Goal: Communication & Community: Answer question/provide support

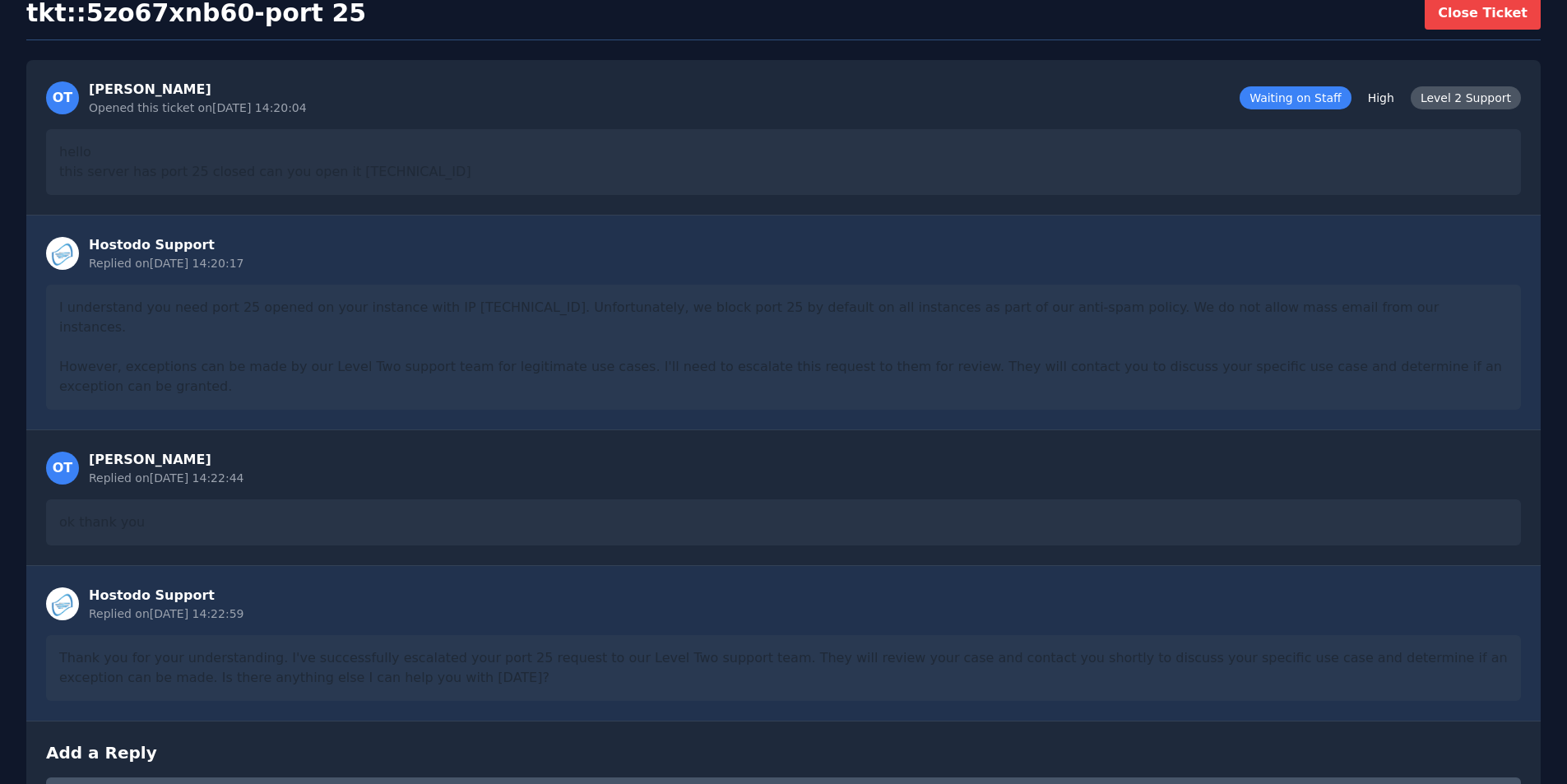
scroll to position [266, 0]
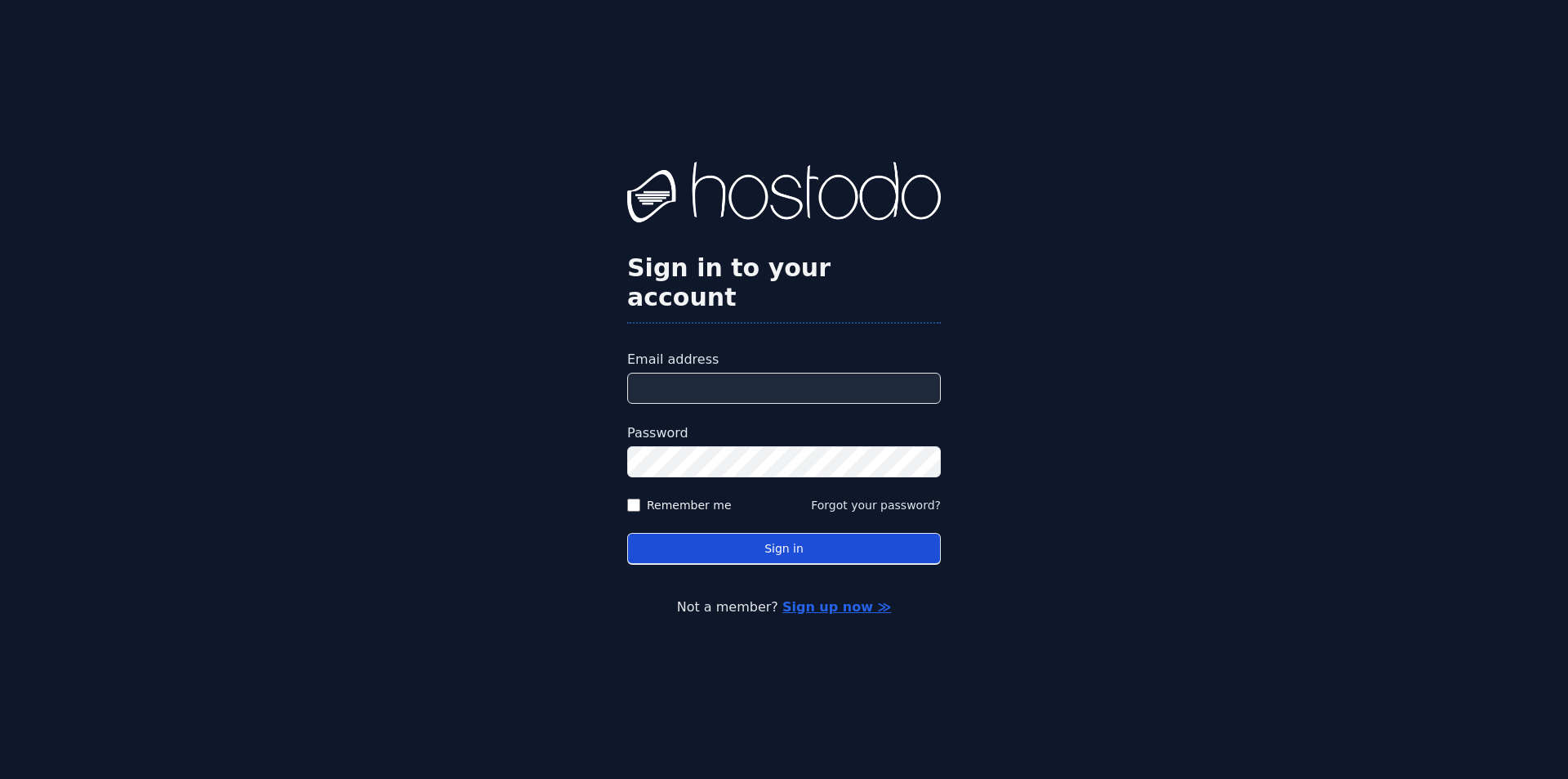
type input "**********"
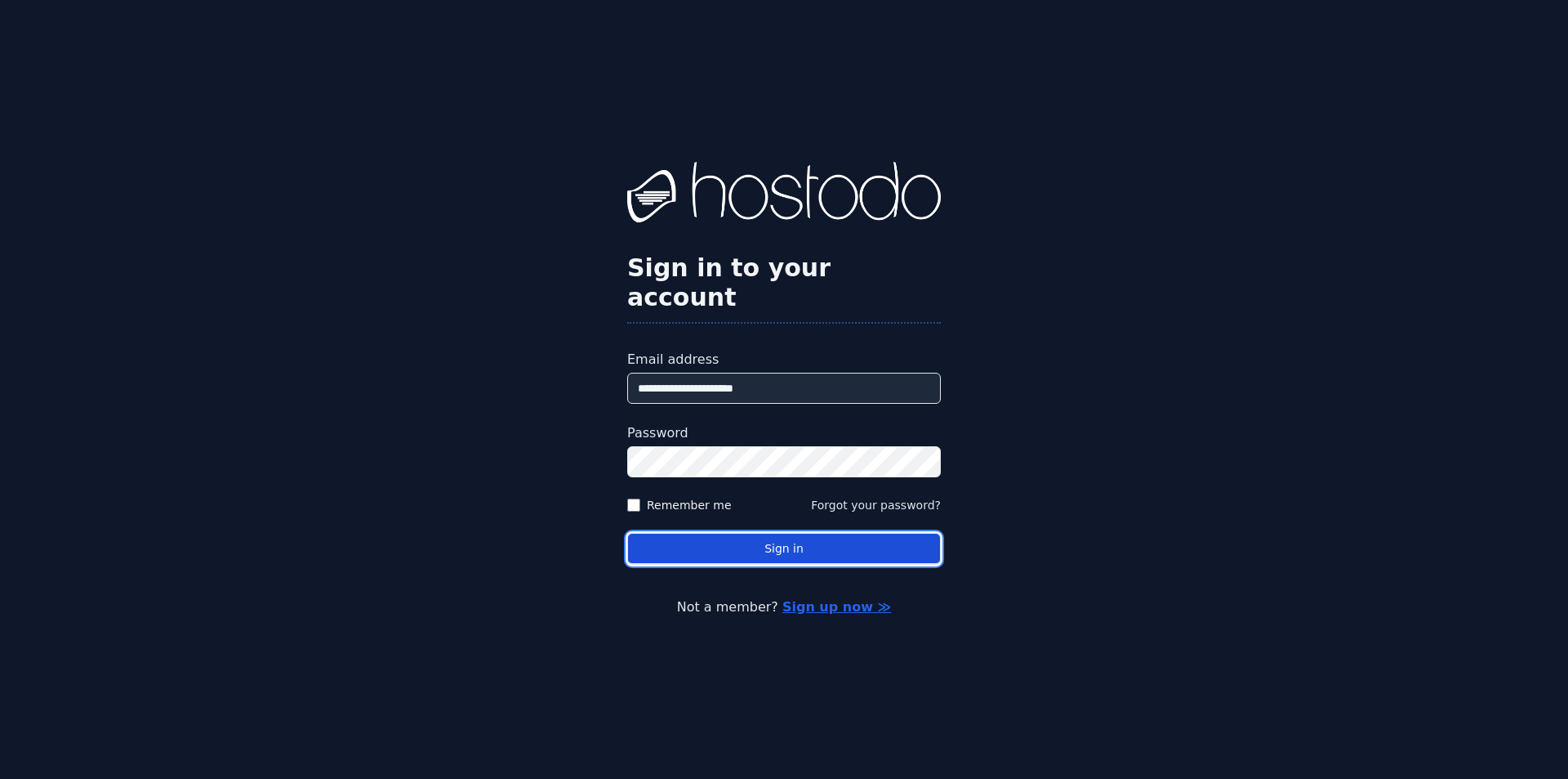
click at [780, 532] on button "Sign in" at bounding box center [784, 548] width 314 height 32
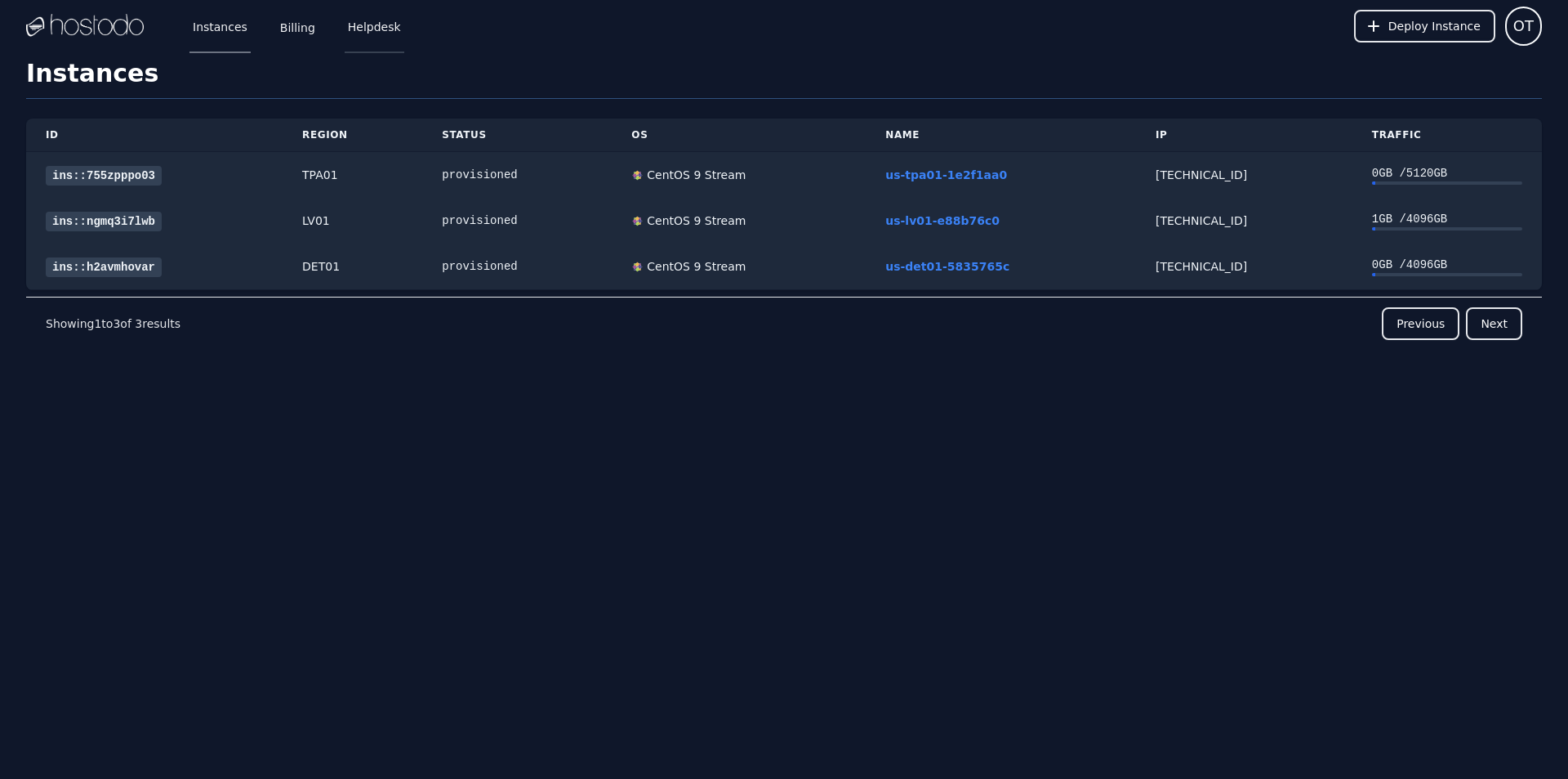
click at [361, 26] on link "Helpdesk" at bounding box center [374, 26] width 59 height 54
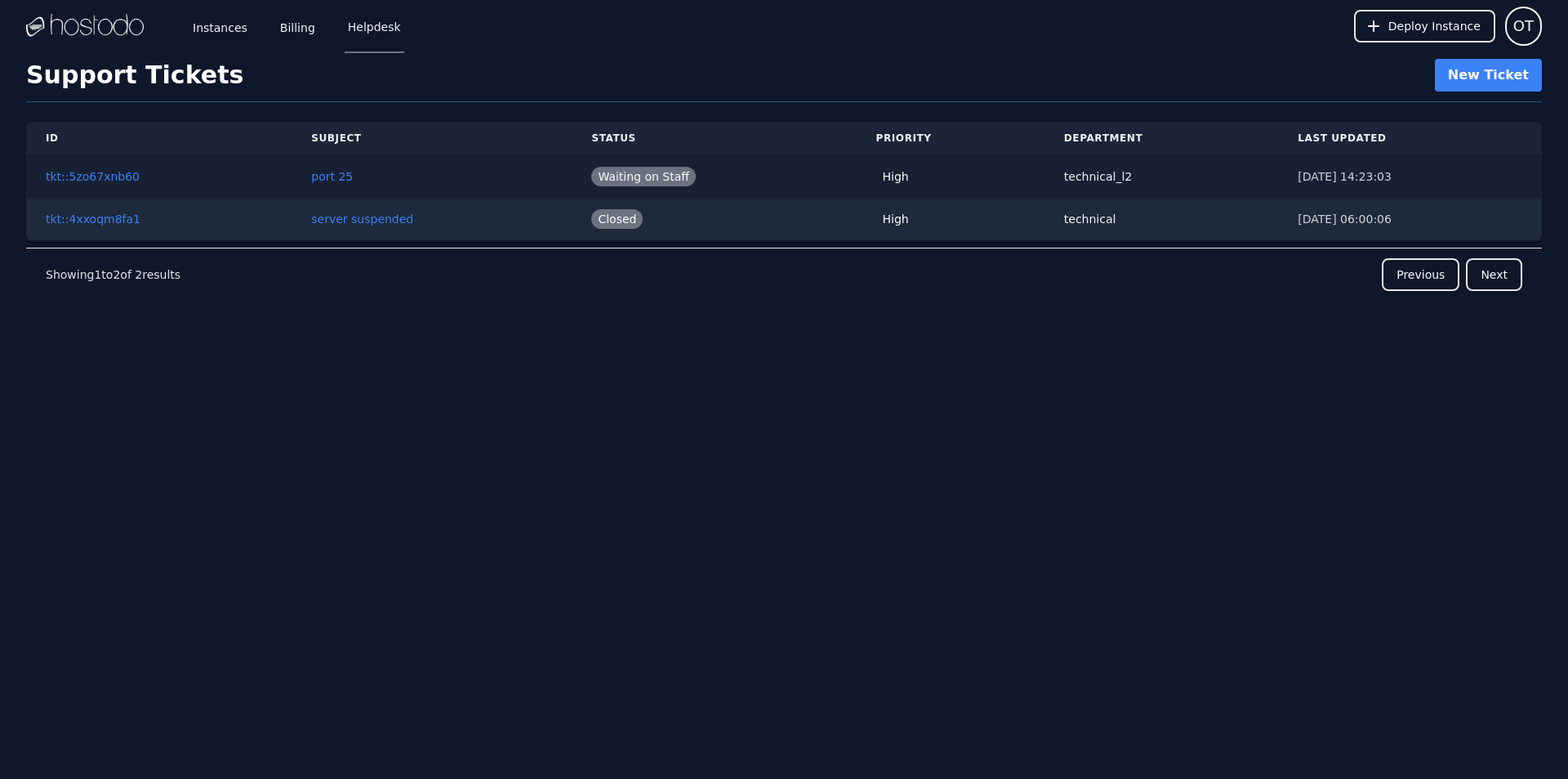
click at [452, 177] on td "port 25" at bounding box center [431, 177] width 280 height 43
click at [318, 175] on link "port 25" at bounding box center [331, 176] width 42 height 13
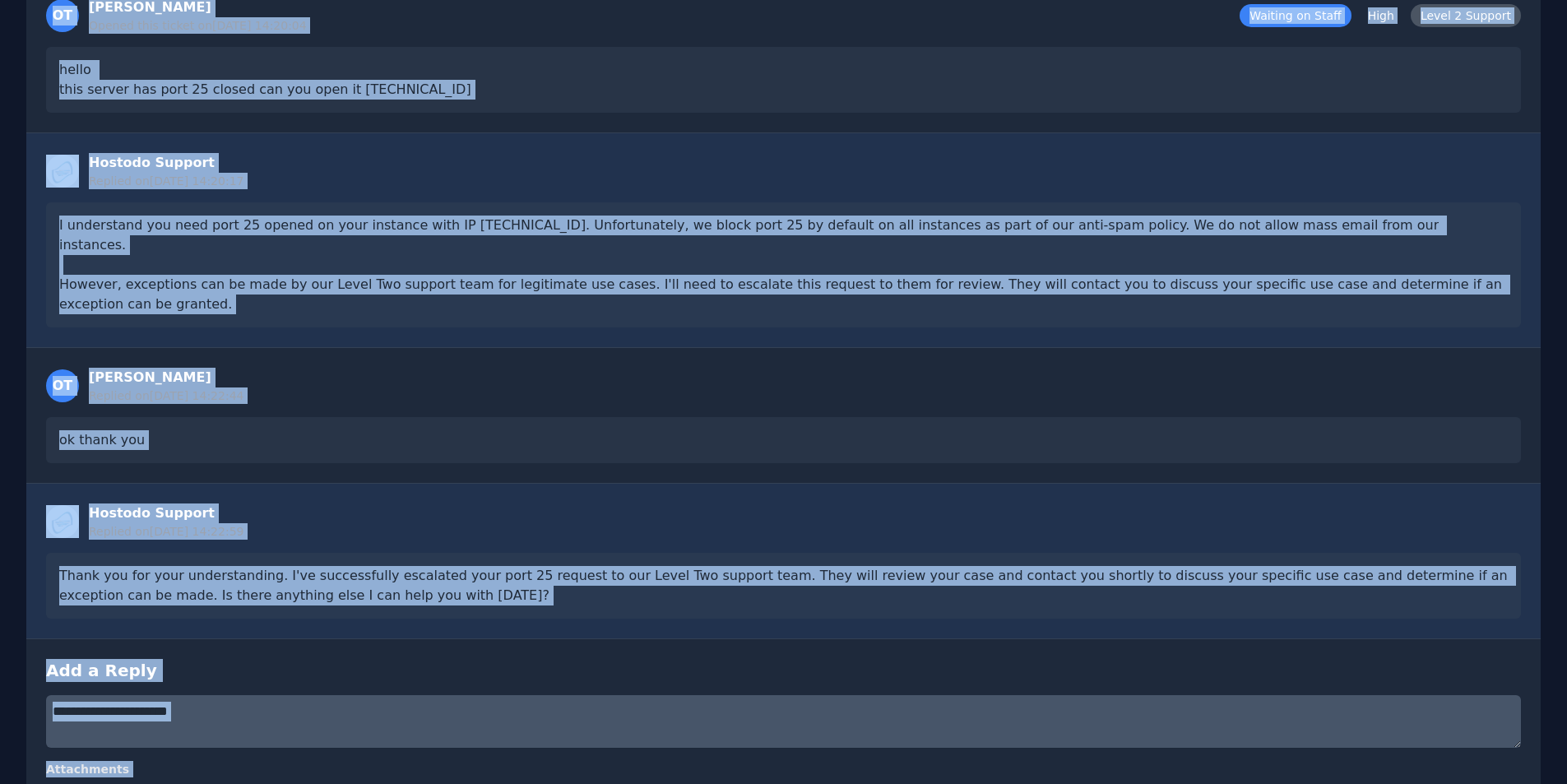
scroll to position [266, 0]
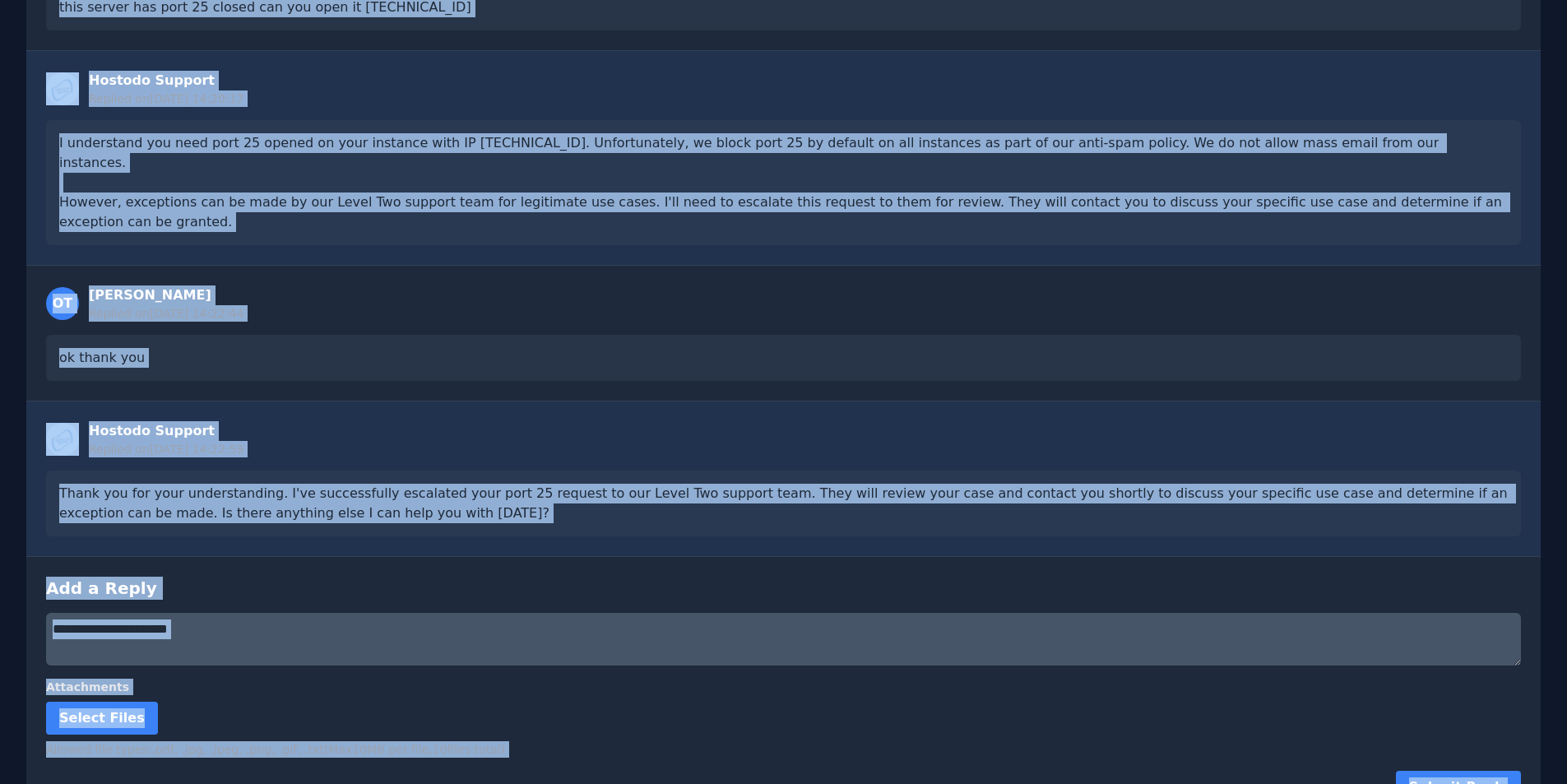
click at [287, 701] on div "Select Files" at bounding box center [784, 717] width 1475 height 33
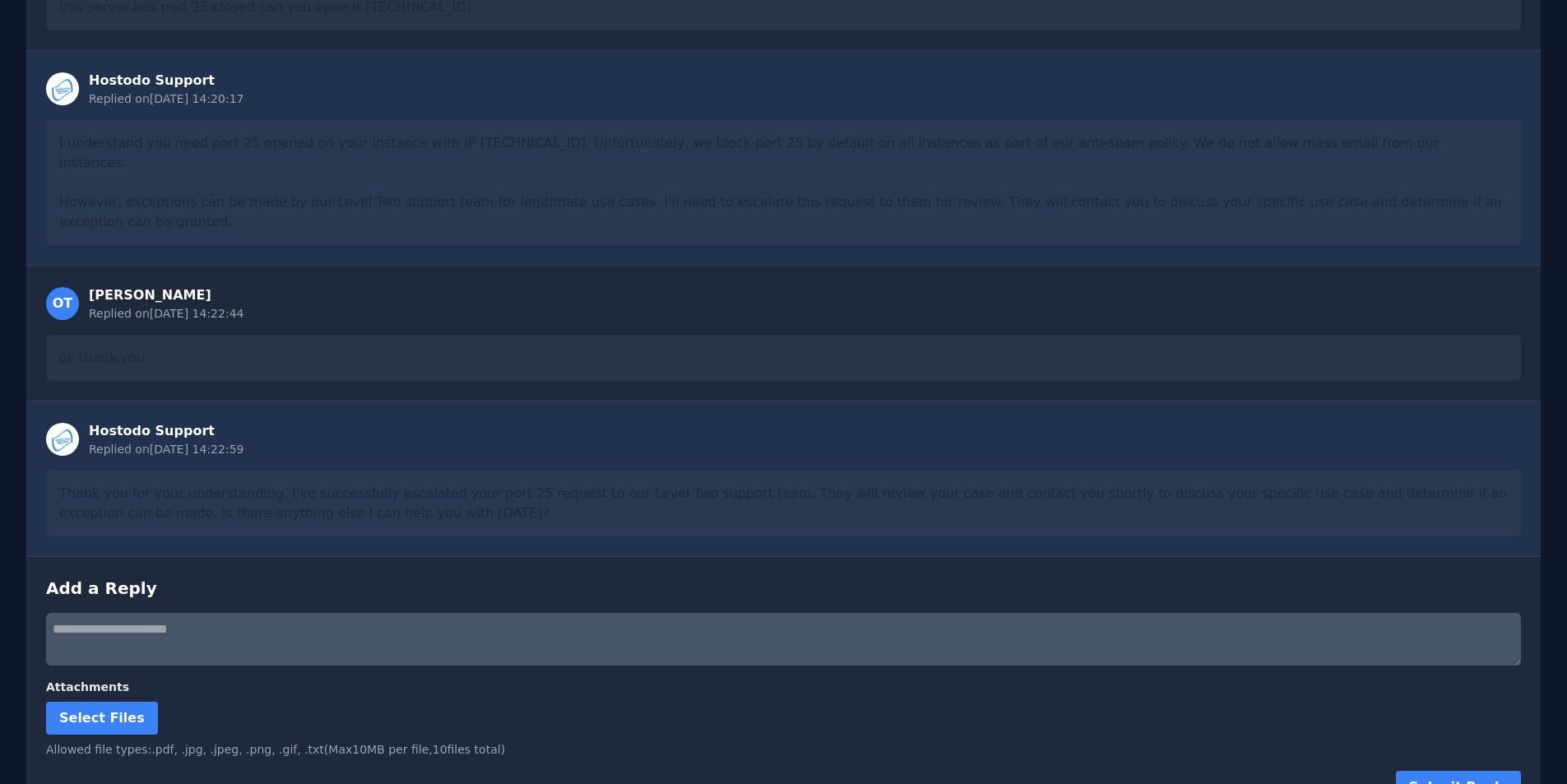
click at [168, 612] on textarea at bounding box center [784, 638] width 1475 height 53
type textarea "**********"
click at [1520, 771] on button "Submit Reply" at bounding box center [1458, 787] width 125 height 33
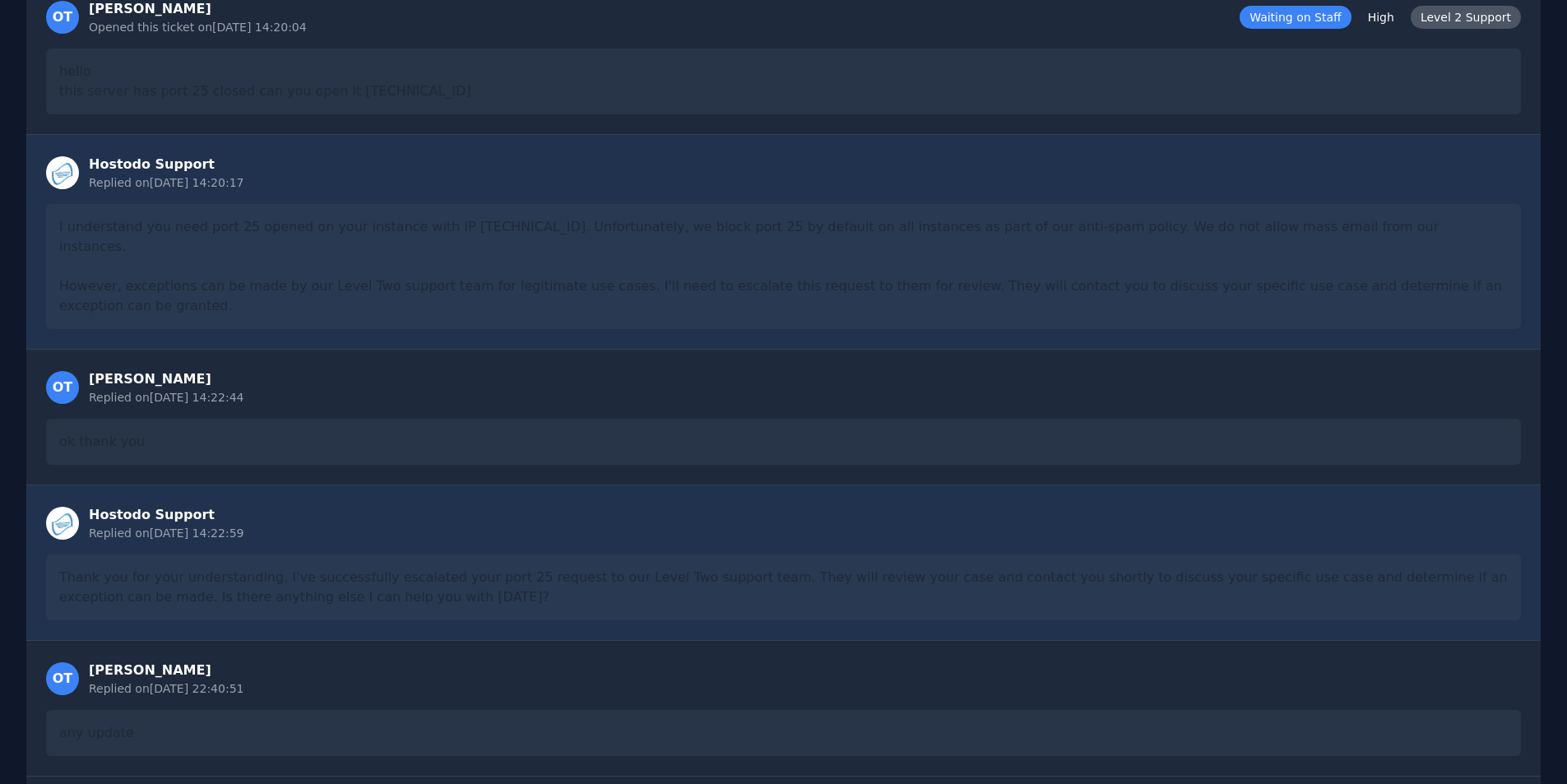
scroll to position [0, 0]
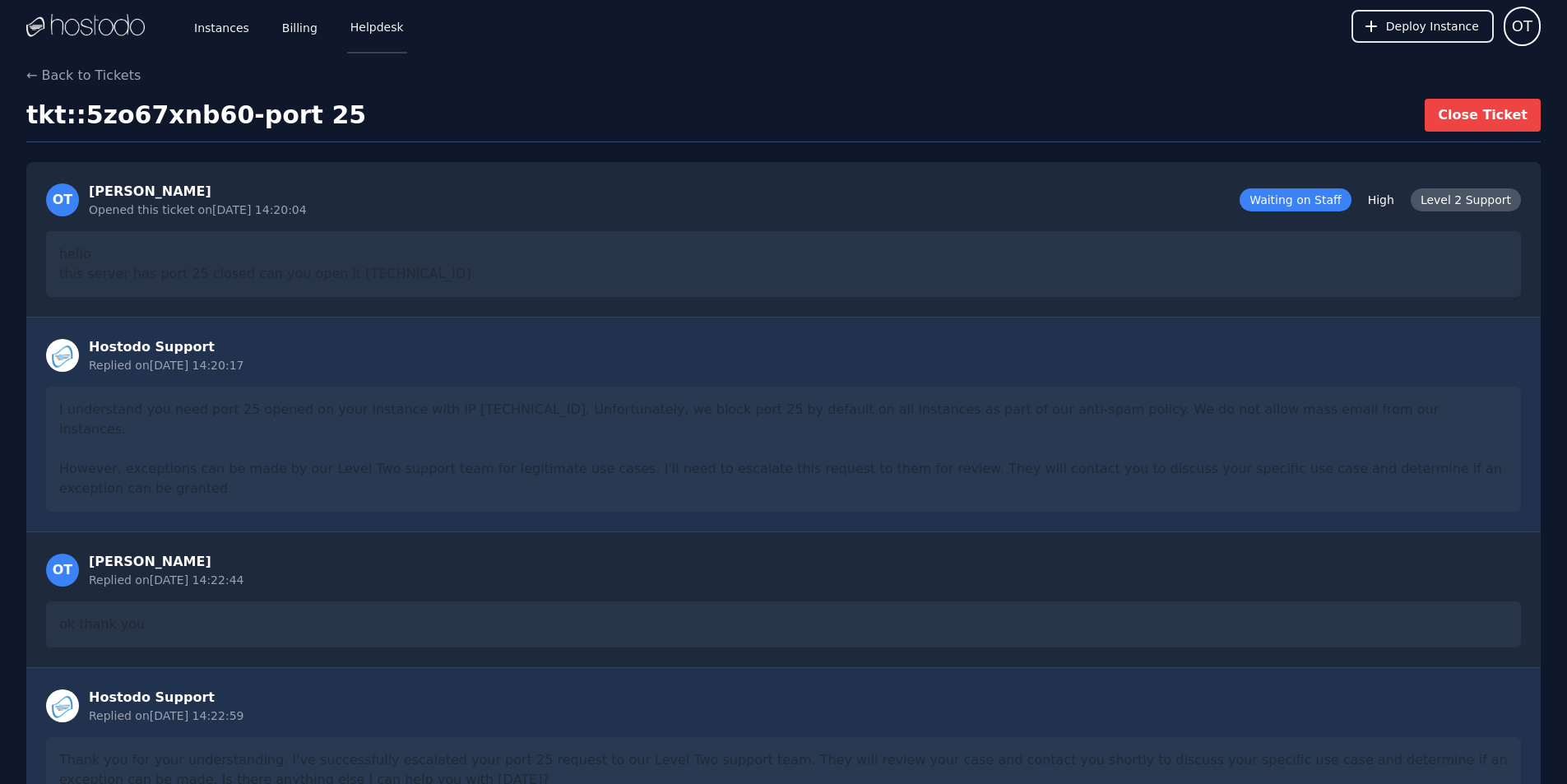
click at [379, 45] on link "Helpdesk" at bounding box center [377, 26] width 60 height 54
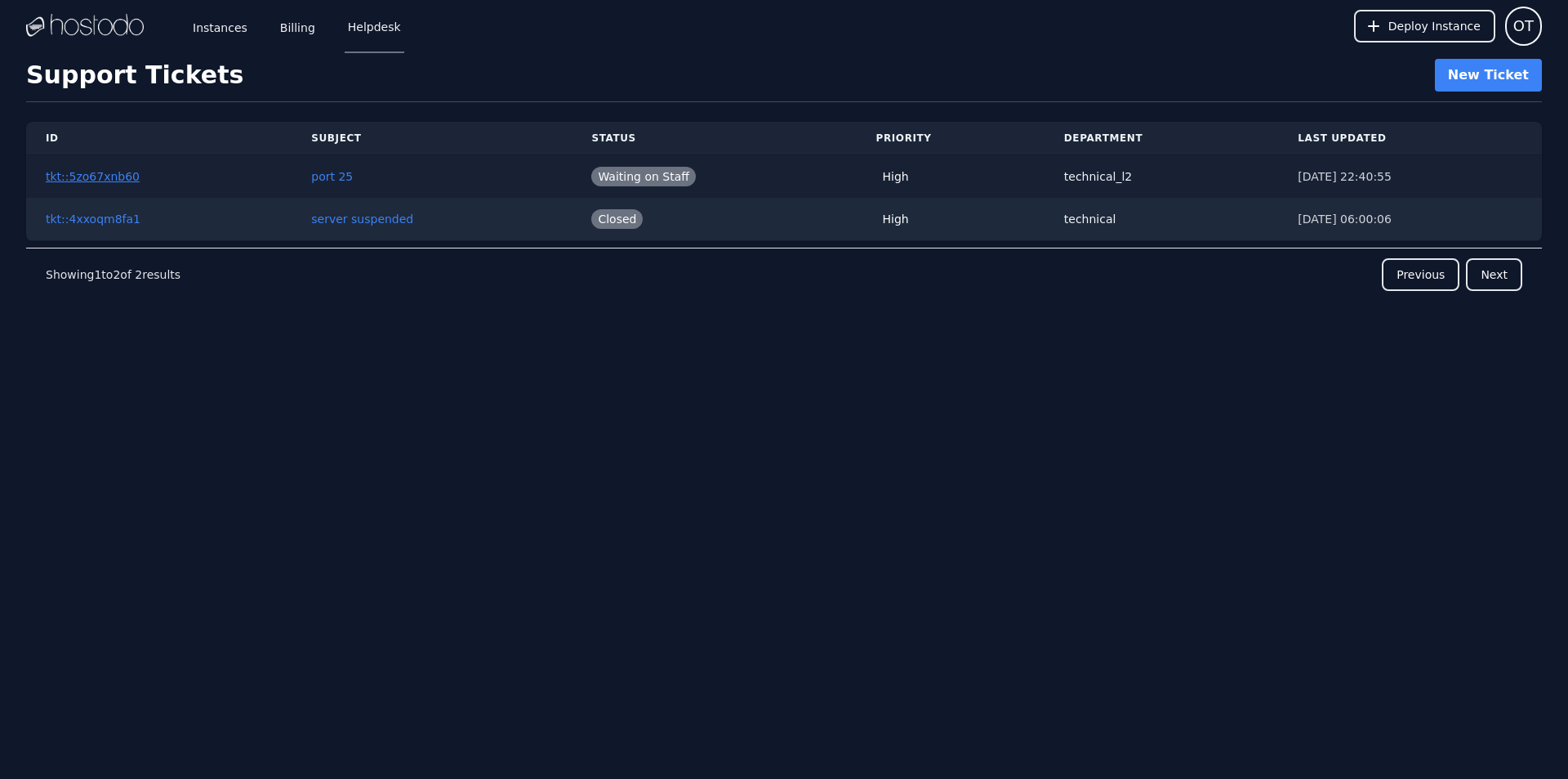
click at [106, 172] on link "tkt::5zo67xnb60" at bounding box center [93, 176] width 94 height 13
